Goal: Task Accomplishment & Management: Manage account settings

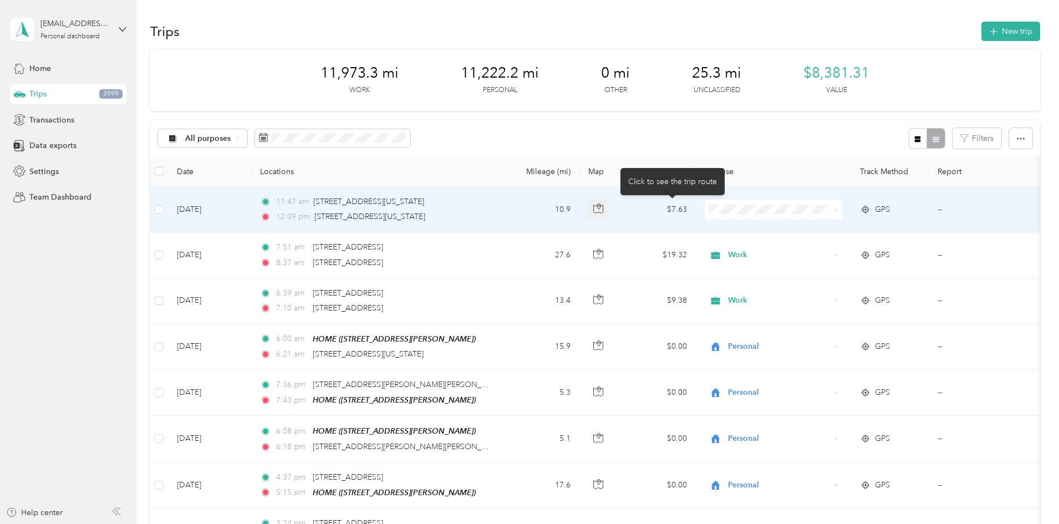
click at [600, 209] on icon "button" at bounding box center [598, 206] width 3 height 6
click at [818, 228] on span "Work" at bounding box center [857, 230] width 103 height 12
